Goal: Transaction & Acquisition: Subscribe to service/newsletter

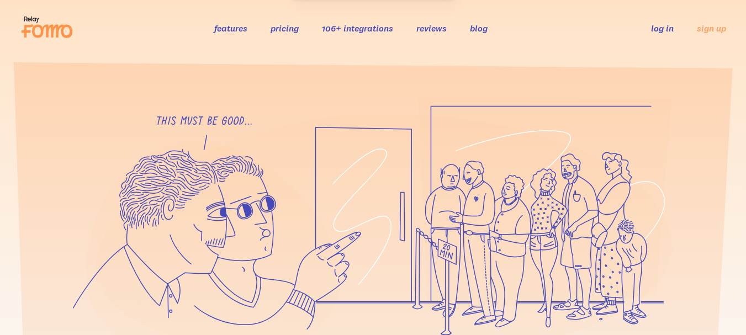
click at [290, 29] on link "pricing" at bounding box center [285, 28] width 28 height 11
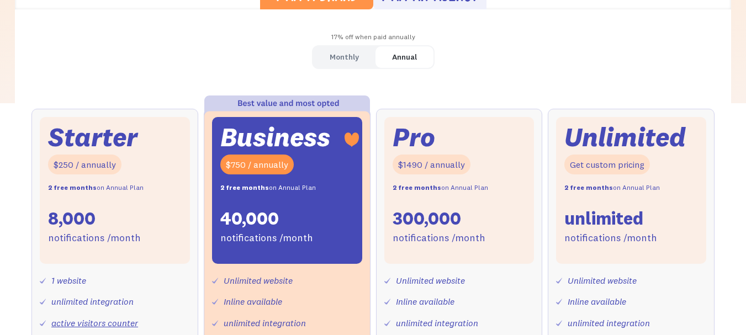
click at [331, 49] on div "Monthly" at bounding box center [344, 57] width 29 height 16
